Goal: Communication & Community: Answer question/provide support

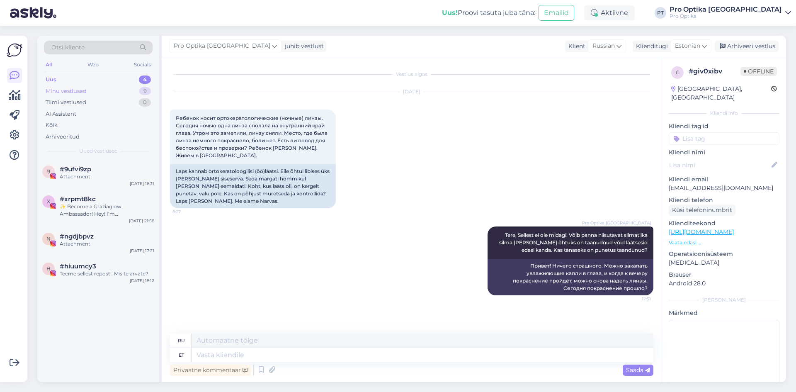
click at [99, 92] on div "Minu vestlused 9" at bounding box center [98, 91] width 109 height 12
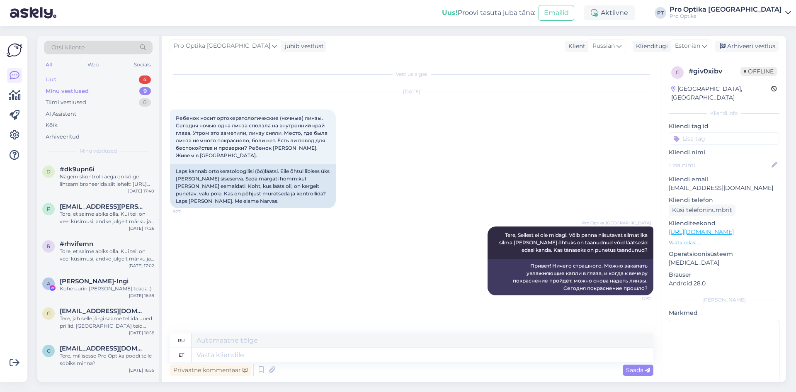
click at [85, 80] on div "Uus 4" at bounding box center [98, 80] width 109 height 12
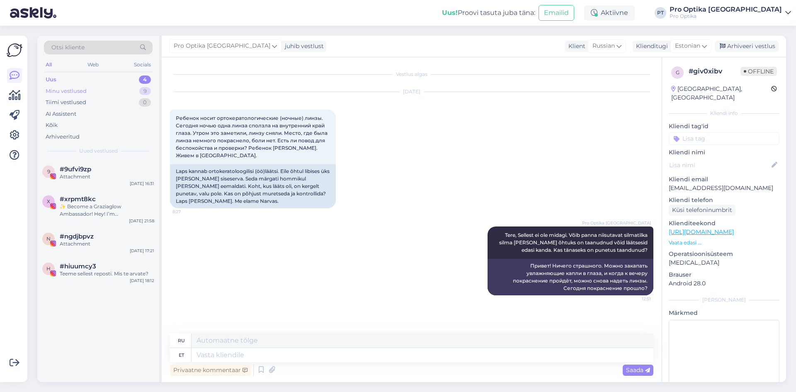
click at [86, 95] on div "Minu vestlused 9" at bounding box center [98, 91] width 109 height 12
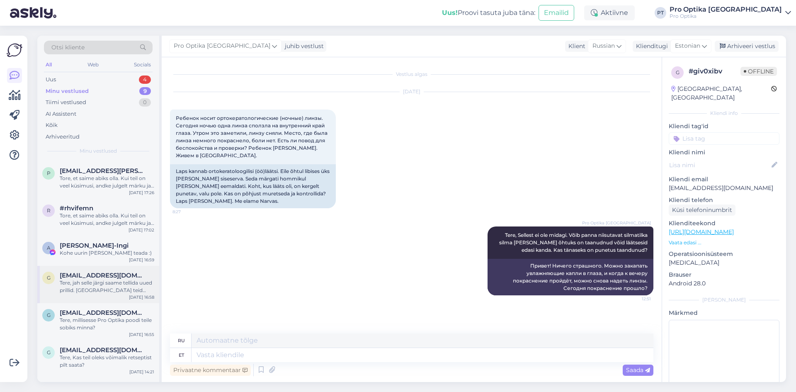
scroll to position [99, 0]
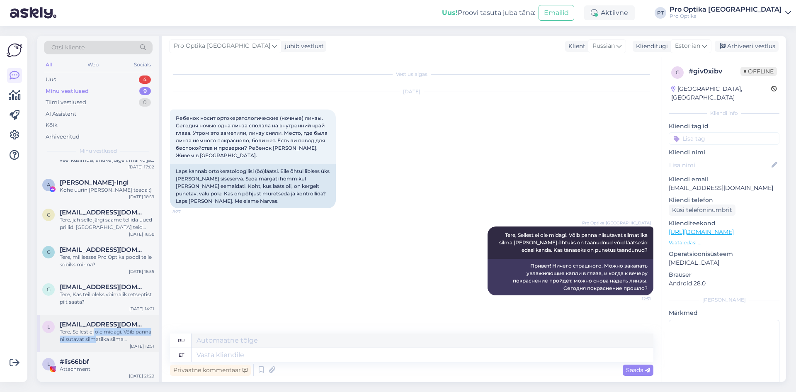
click at [95, 335] on div "Tere, Sellest ei ole midagi. Võib panna niisutavat silmatilka silma [PERSON_NAM…" at bounding box center [107, 335] width 95 height 15
click at [735, 48] on div "Arhiveeri vestlus" at bounding box center [747, 46] width 64 height 11
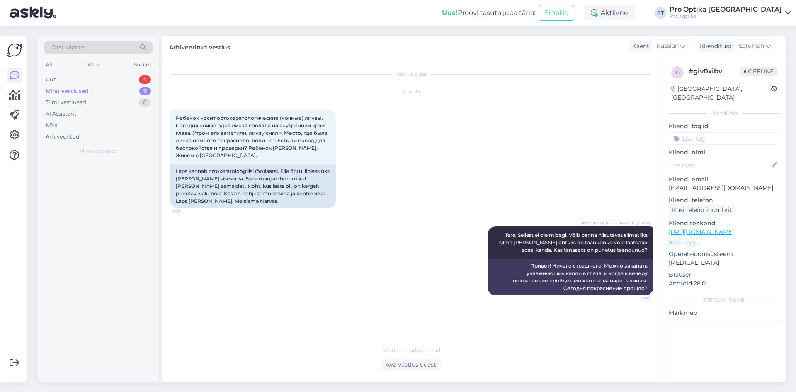
scroll to position [0, 0]
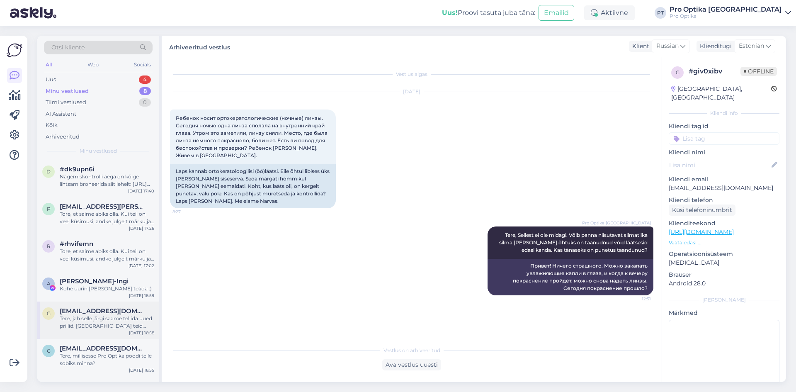
click at [91, 316] on div "Tere, jah selle järgi saame tellida uued prillid. [GEOGRAPHIC_DATA] teid külast…" at bounding box center [107, 322] width 95 height 15
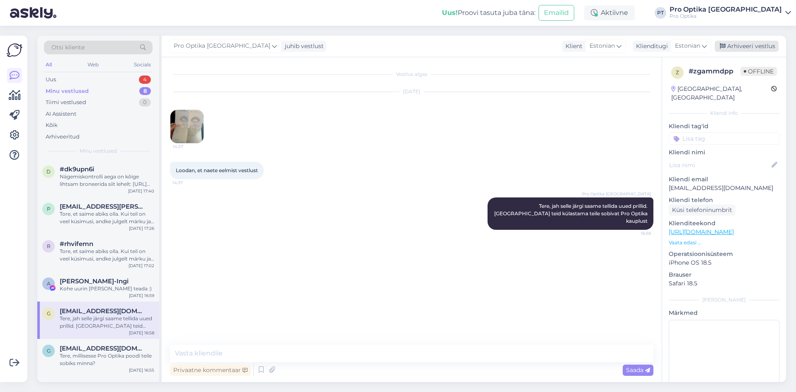
click at [752, 46] on div "Arhiveeri vestlus" at bounding box center [747, 46] width 64 height 11
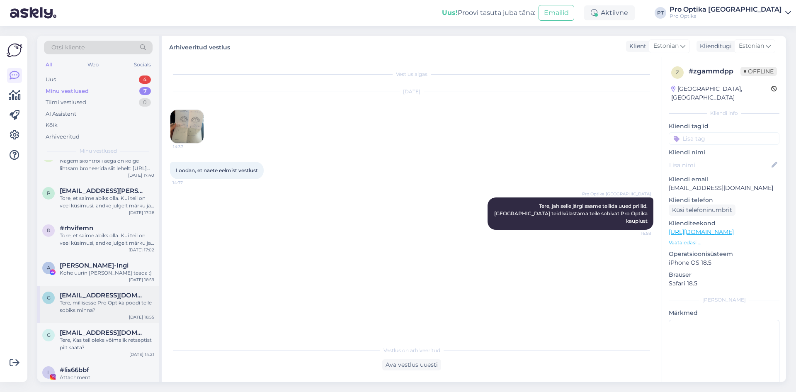
scroll to position [24, 0]
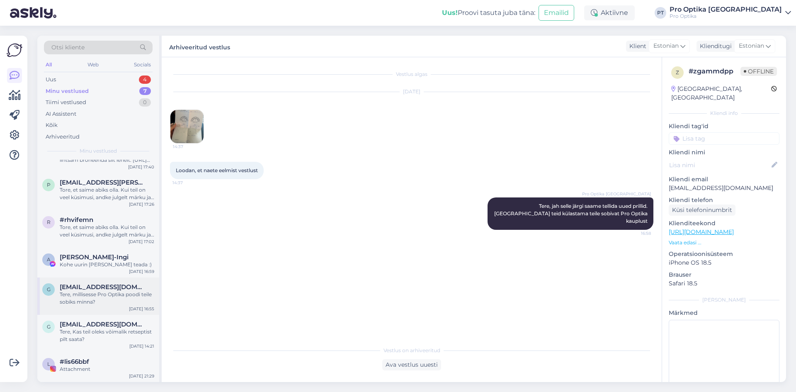
click at [97, 325] on span "[EMAIL_ADDRESS][DOMAIN_NAME]" at bounding box center [103, 323] width 86 height 7
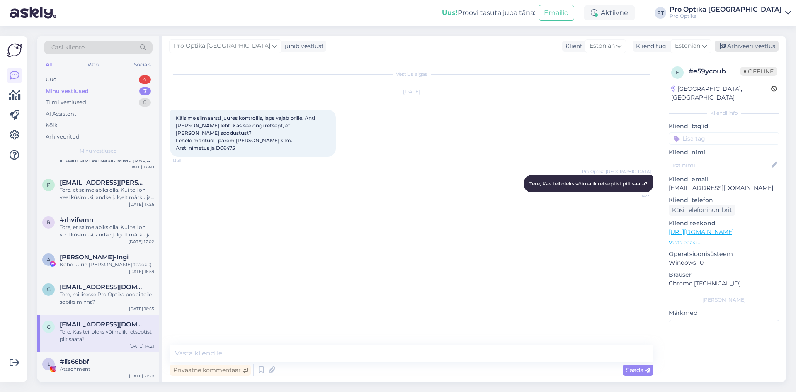
click at [761, 42] on div "Arhiveeri vestlus" at bounding box center [747, 46] width 64 height 11
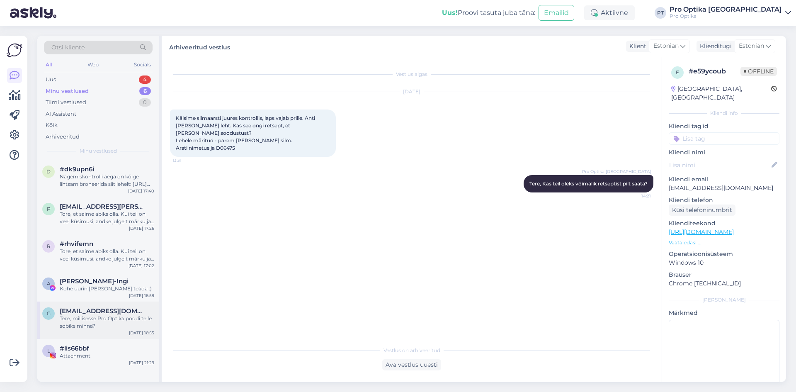
click at [88, 313] on span "[EMAIL_ADDRESS][DOMAIN_NAME]" at bounding box center [103, 310] width 86 height 7
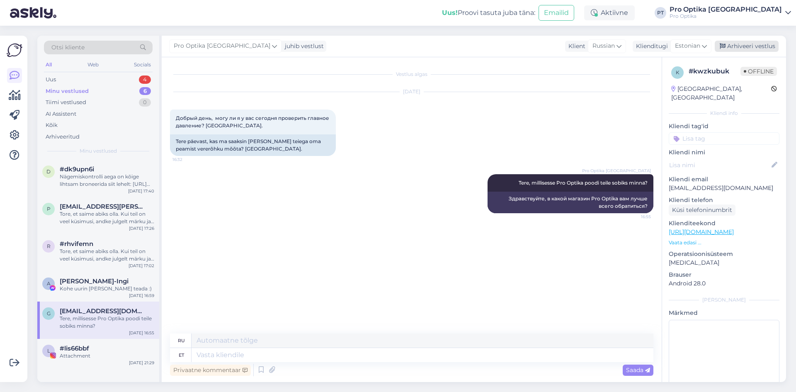
click at [755, 46] on div "Arhiveeri vestlus" at bounding box center [747, 46] width 64 height 11
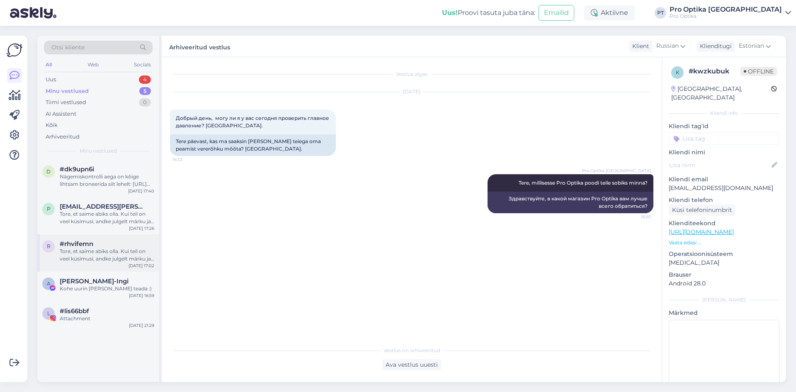
click at [100, 259] on div "Tore, et saime abiks olla. Kui teil on veel küsimusi, andke julgelt märku ja ai…" at bounding box center [107, 255] width 95 height 15
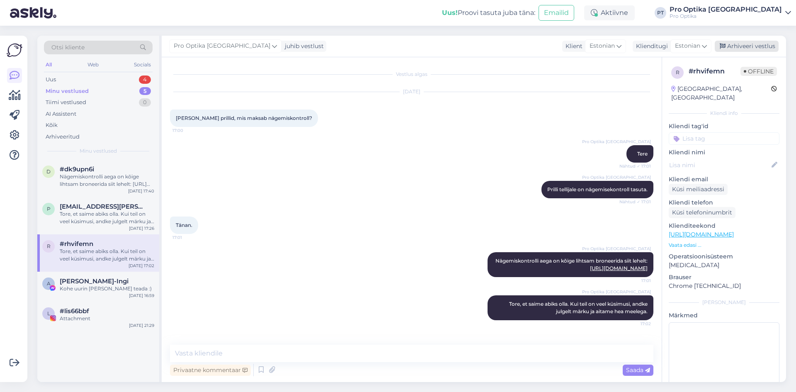
click at [765, 41] on div "Arhiveeri vestlus" at bounding box center [747, 46] width 64 height 11
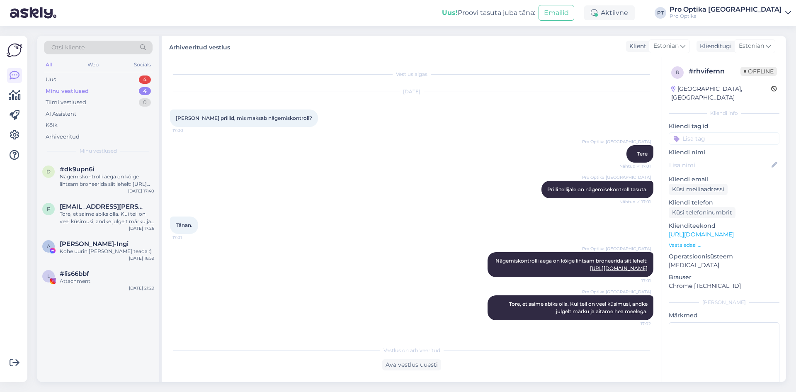
drag, startPoint x: 79, startPoint y: 222, endPoint x: 166, endPoint y: 202, distance: 89.0
click at [81, 219] on div "Tore, et saime abiks olla. Kui teil on veel küsimusi, andke julgelt märku ja ai…" at bounding box center [107, 217] width 95 height 15
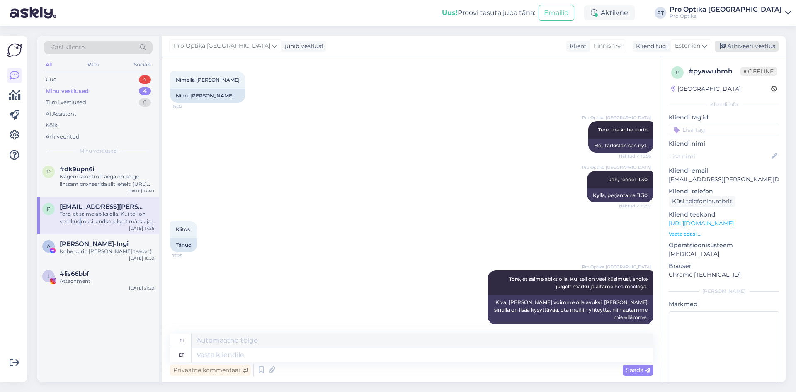
click at [756, 42] on div "Arhiveeri vestlus" at bounding box center [747, 46] width 64 height 11
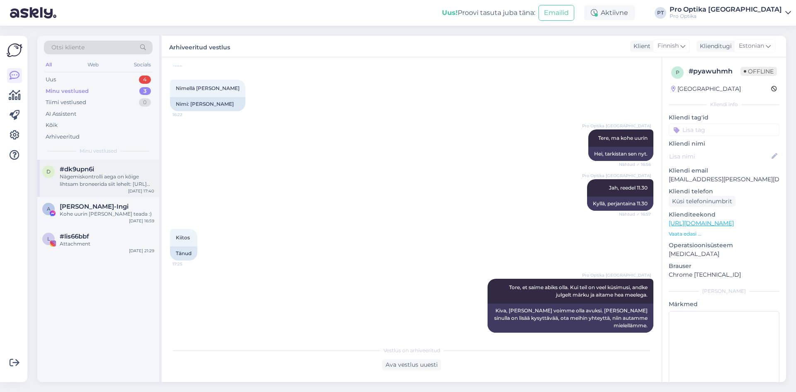
click at [97, 179] on div "Nägemiskontrolli aega on kõige lihtsam broneerida siit lehelt: [URL][DOMAIN_NAM…" at bounding box center [107, 180] width 95 height 15
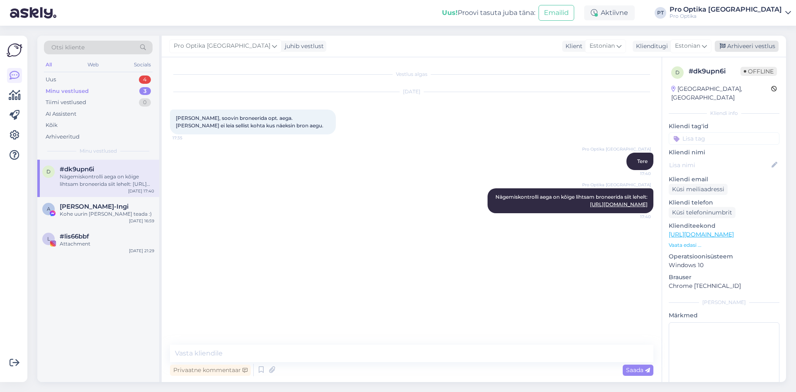
click at [746, 45] on div "Arhiveeri vestlus" at bounding box center [747, 46] width 64 height 11
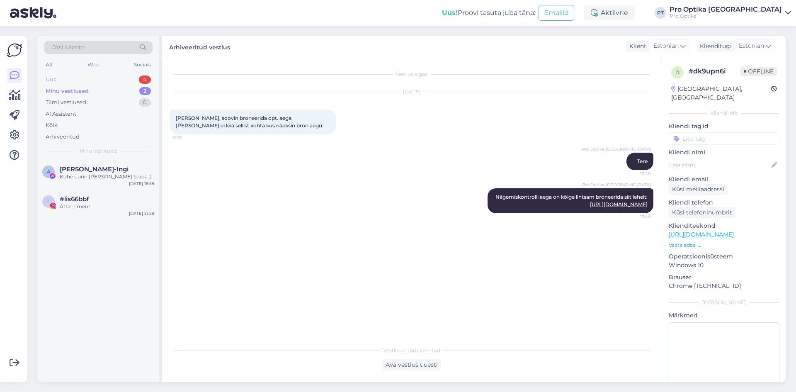
click at [78, 79] on div "Uus 4" at bounding box center [98, 80] width 109 height 12
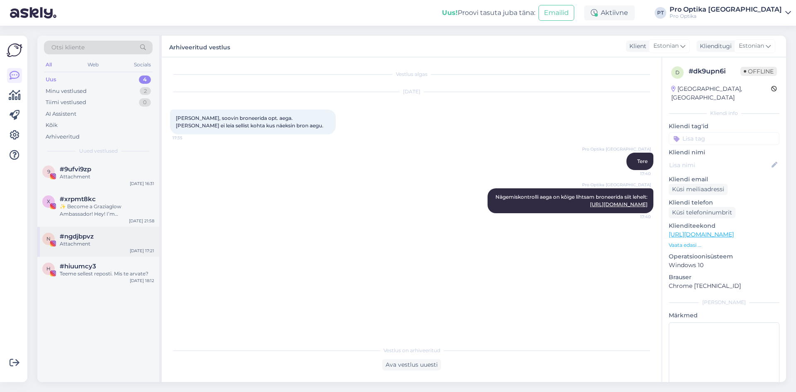
click at [103, 237] on div "#ngdjbpvz" at bounding box center [107, 236] width 95 height 7
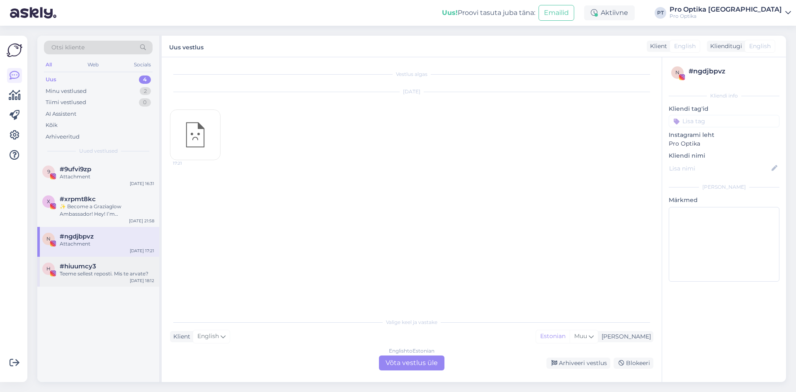
click at [102, 274] on div "Teeme sellest reposti. Mis te arvate?" at bounding box center [107, 273] width 95 height 7
